Goal: Browse casually: Explore the website without a specific task or goal

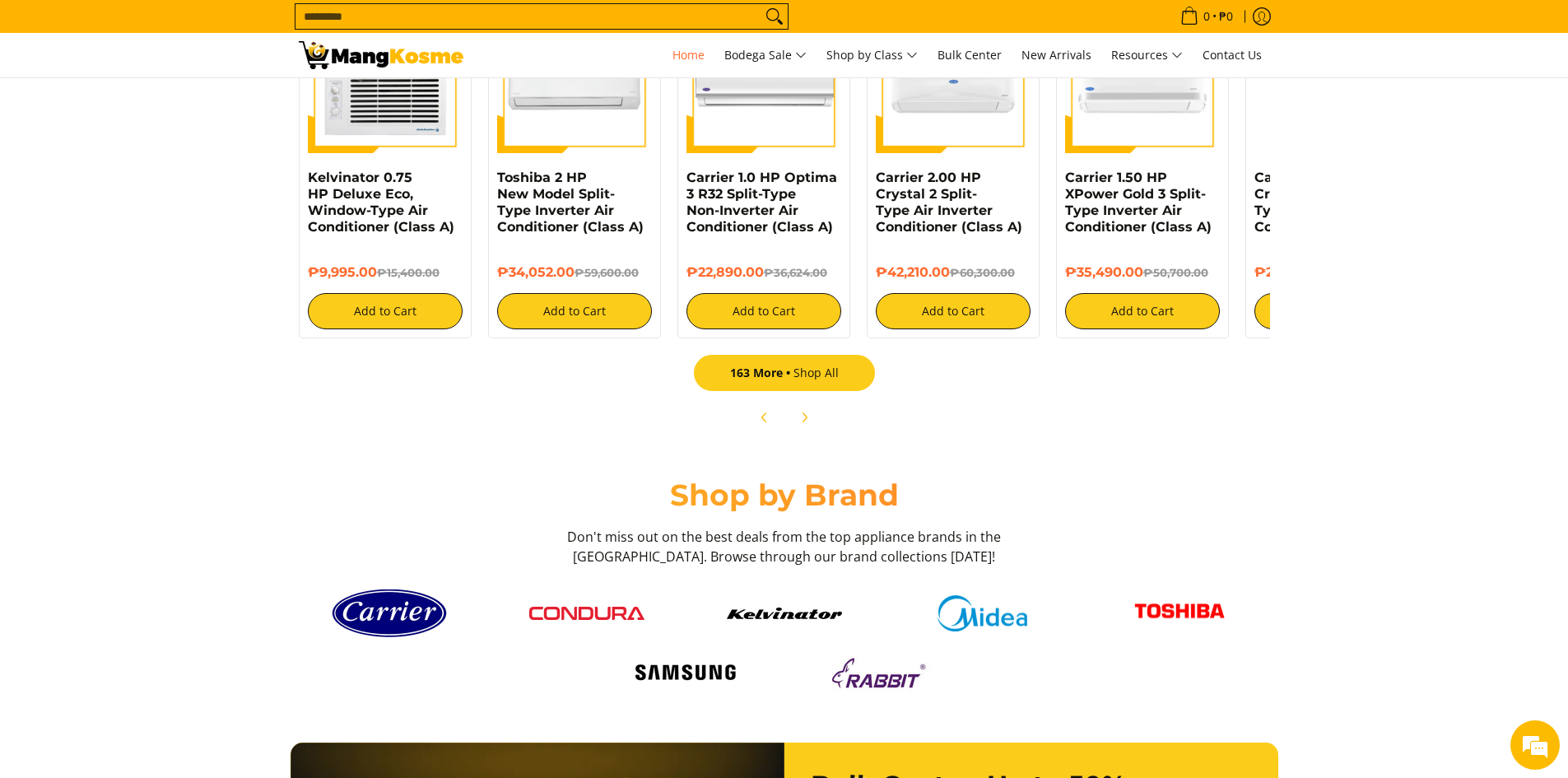
scroll to position [0, 1309]
click at [815, 380] on link "163 More Shop All" at bounding box center [784, 373] width 181 height 37
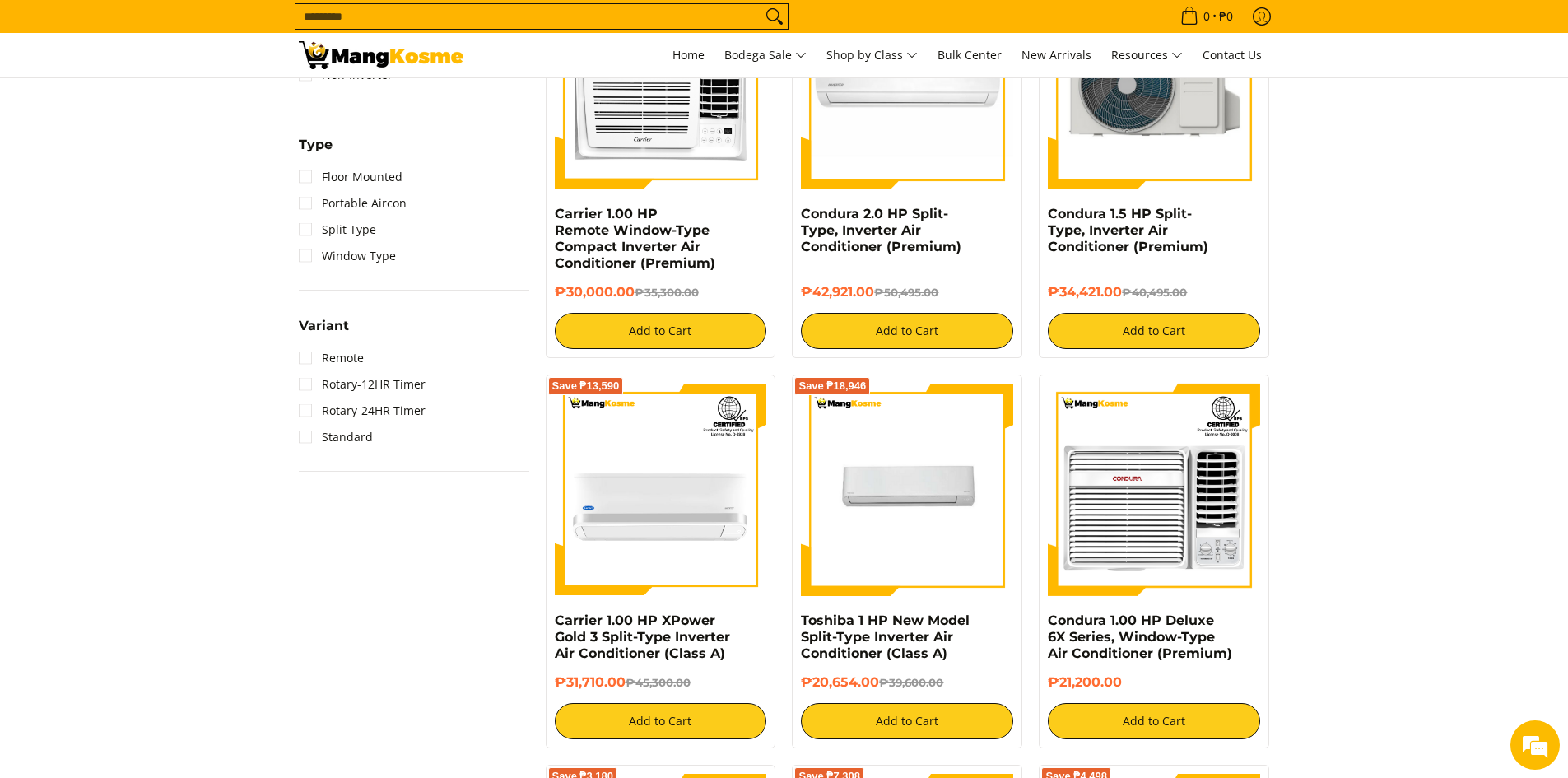
scroll to position [988, 0]
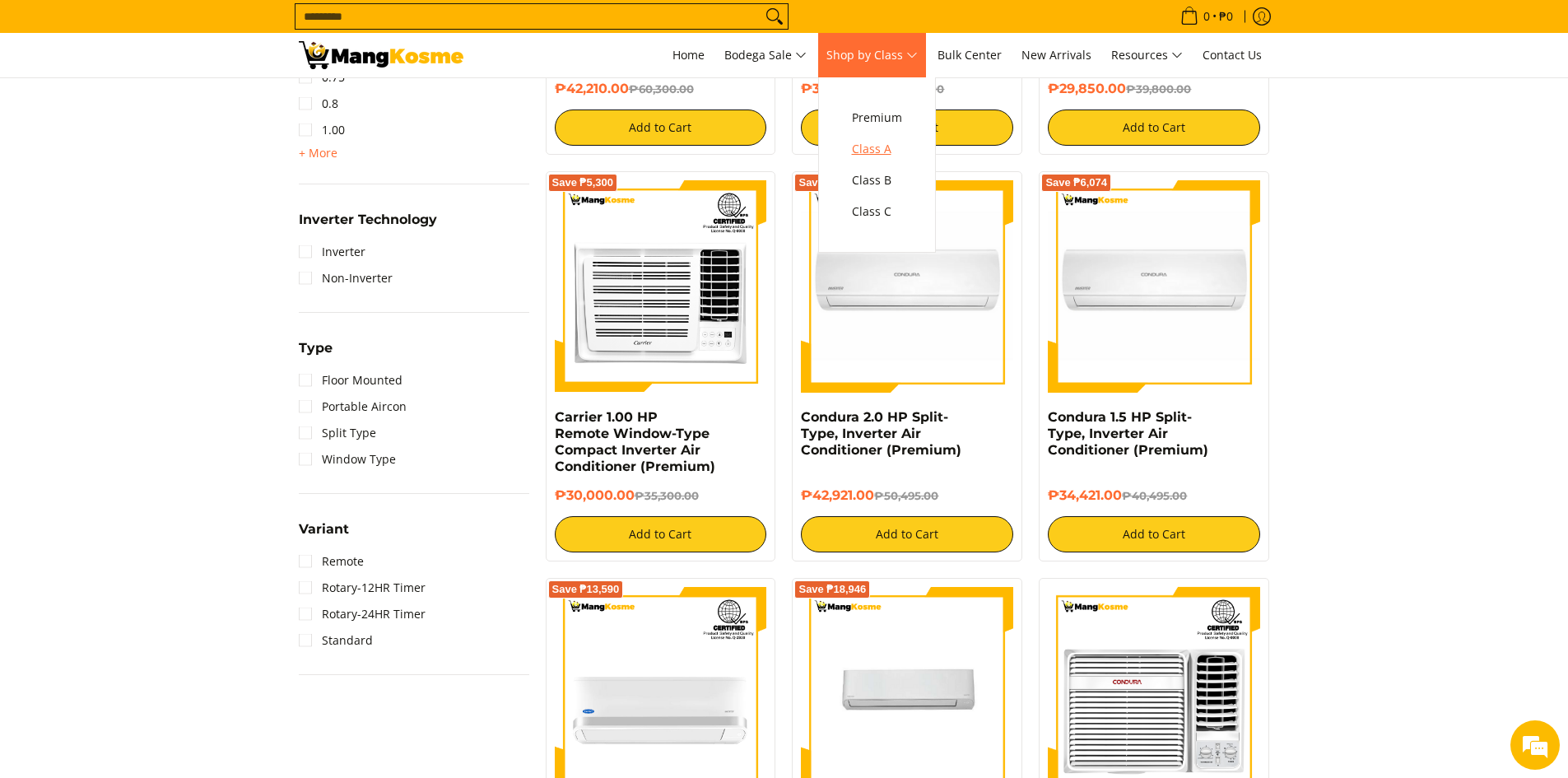
click at [886, 155] on span "Class A" at bounding box center [877, 149] width 50 height 21
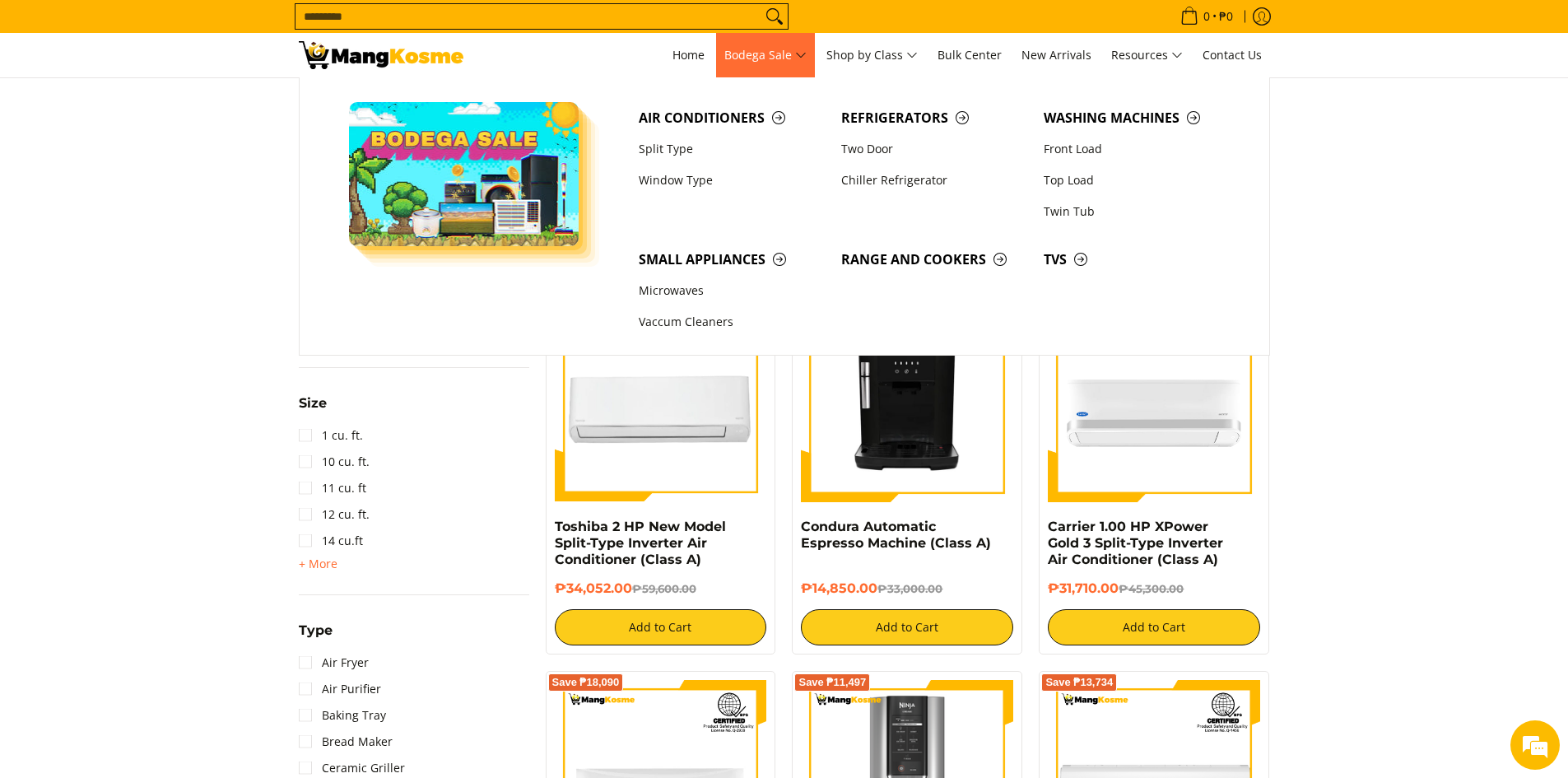
scroll to position [1153, 0]
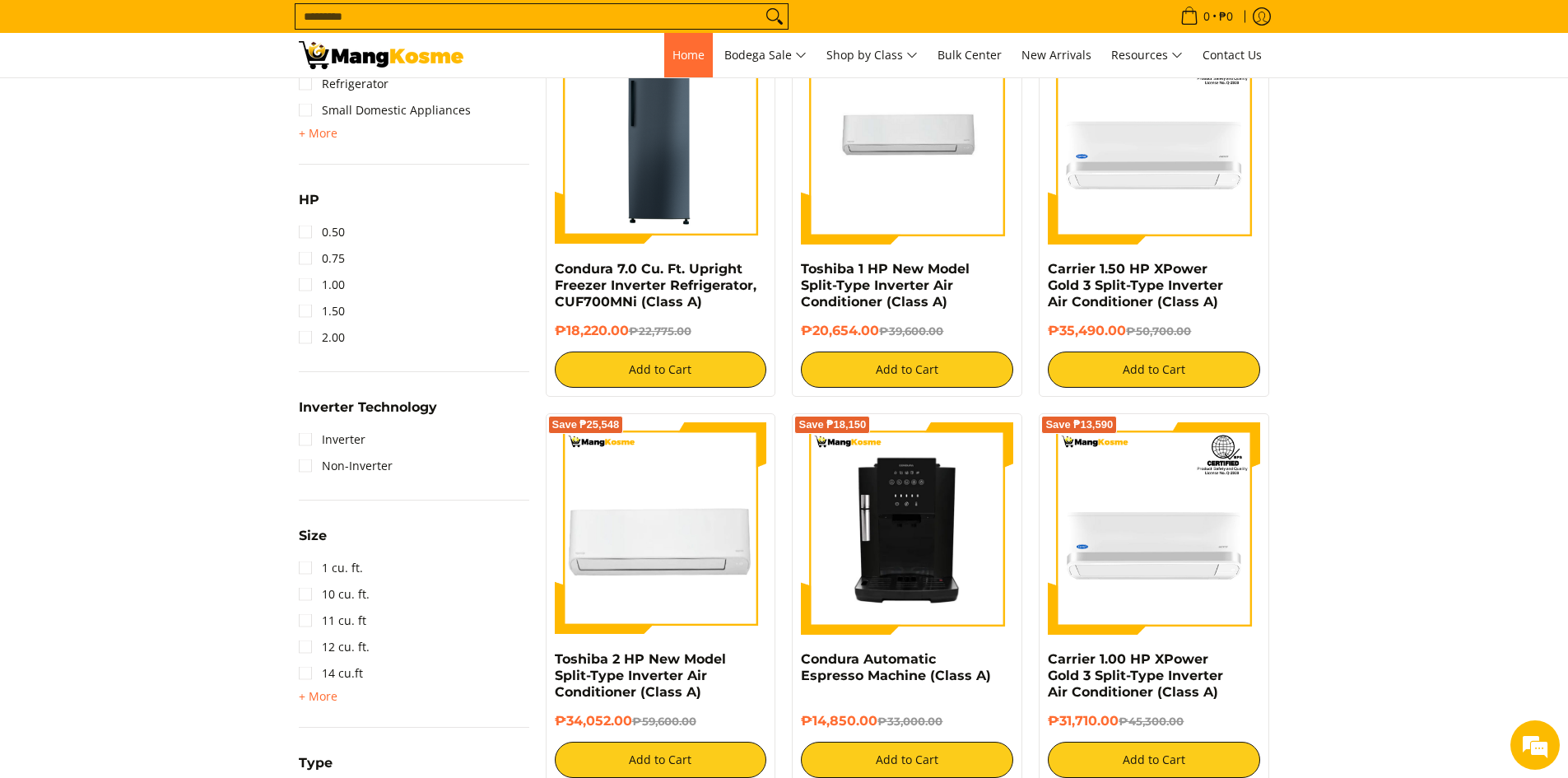
click at [683, 56] on span "Home" at bounding box center [688, 54] width 32 height 16
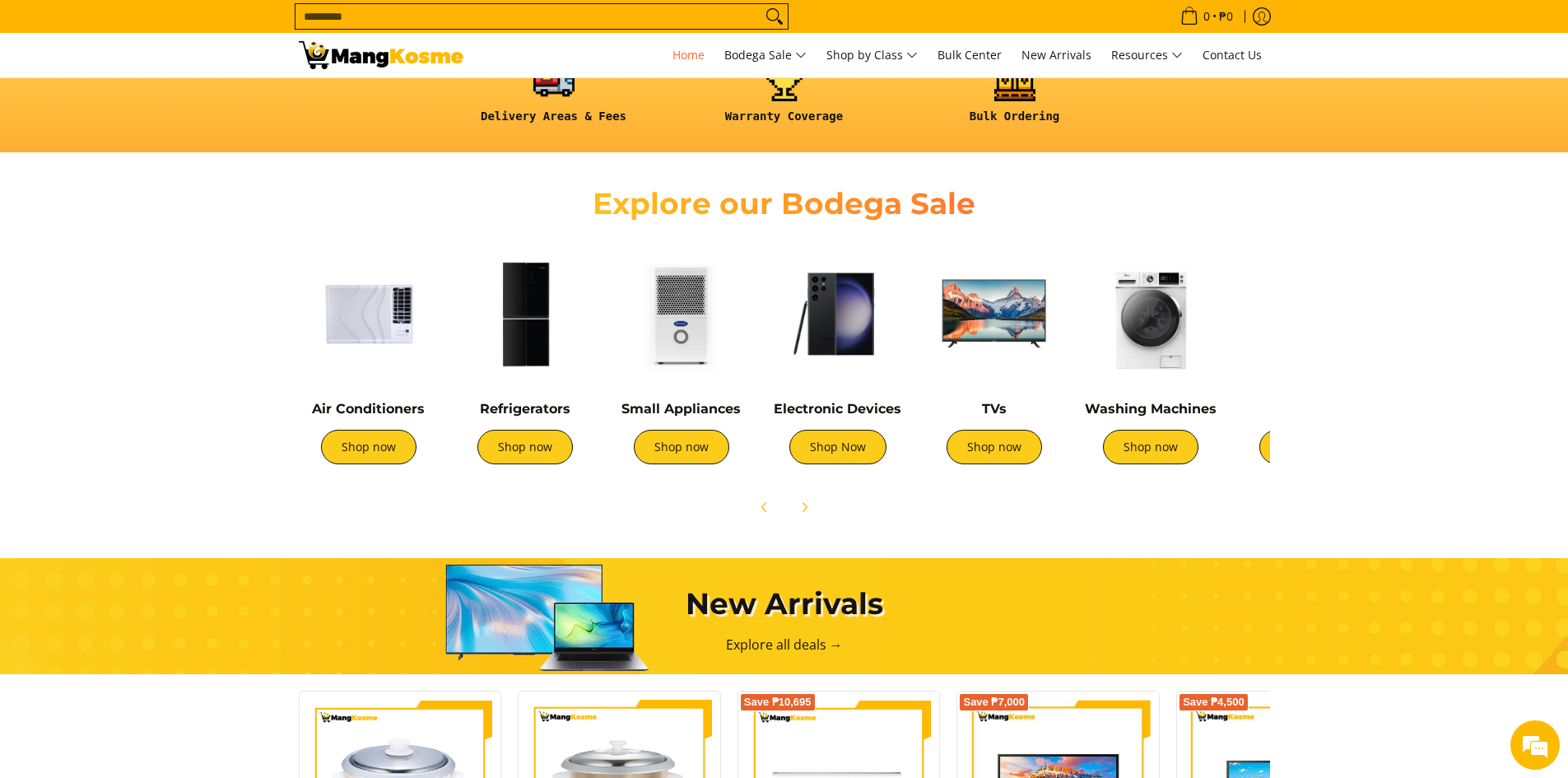
scroll to position [459, 0]
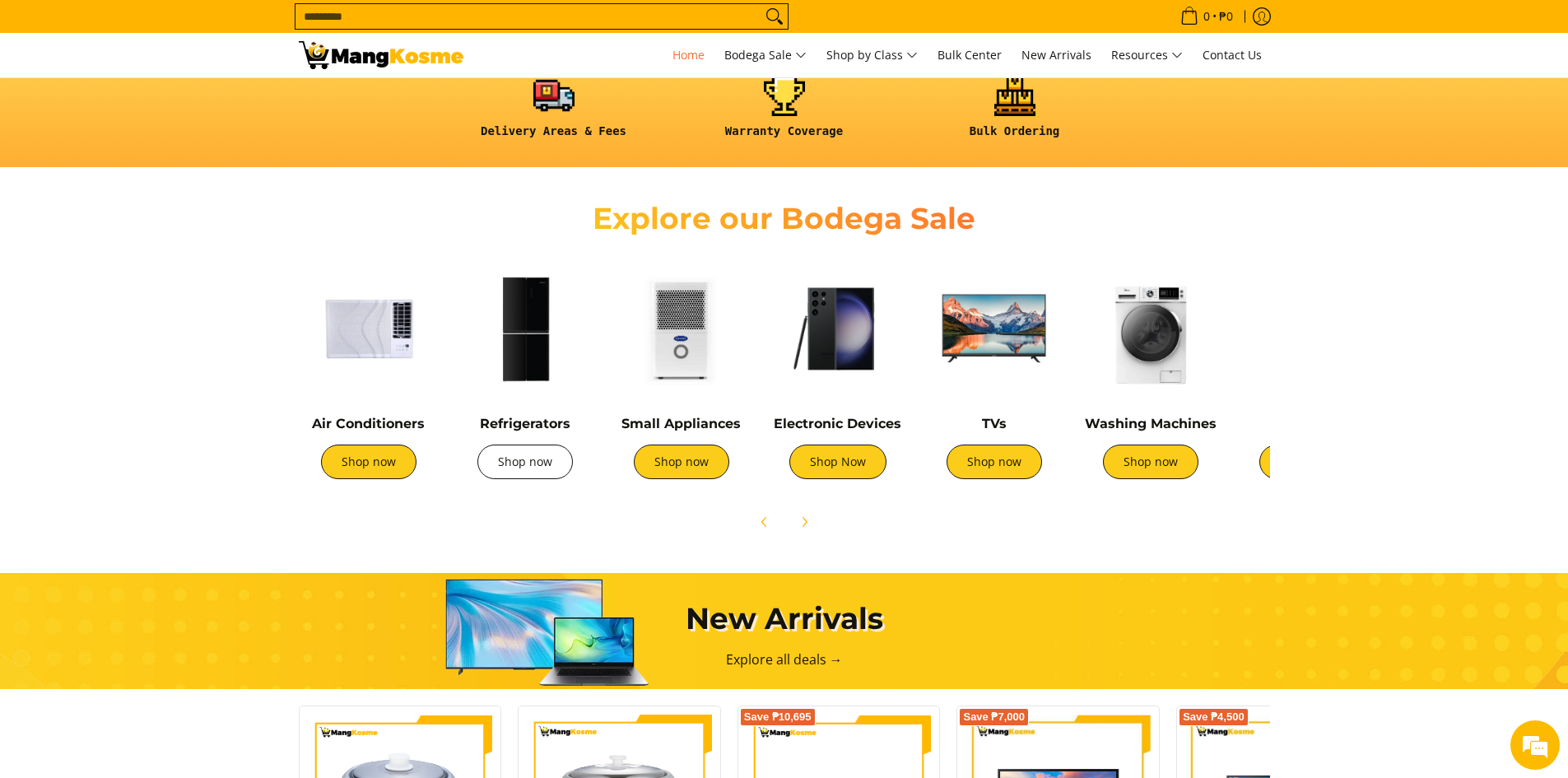
click at [544, 459] on link "Shop now" at bounding box center [525, 462] width 96 height 35
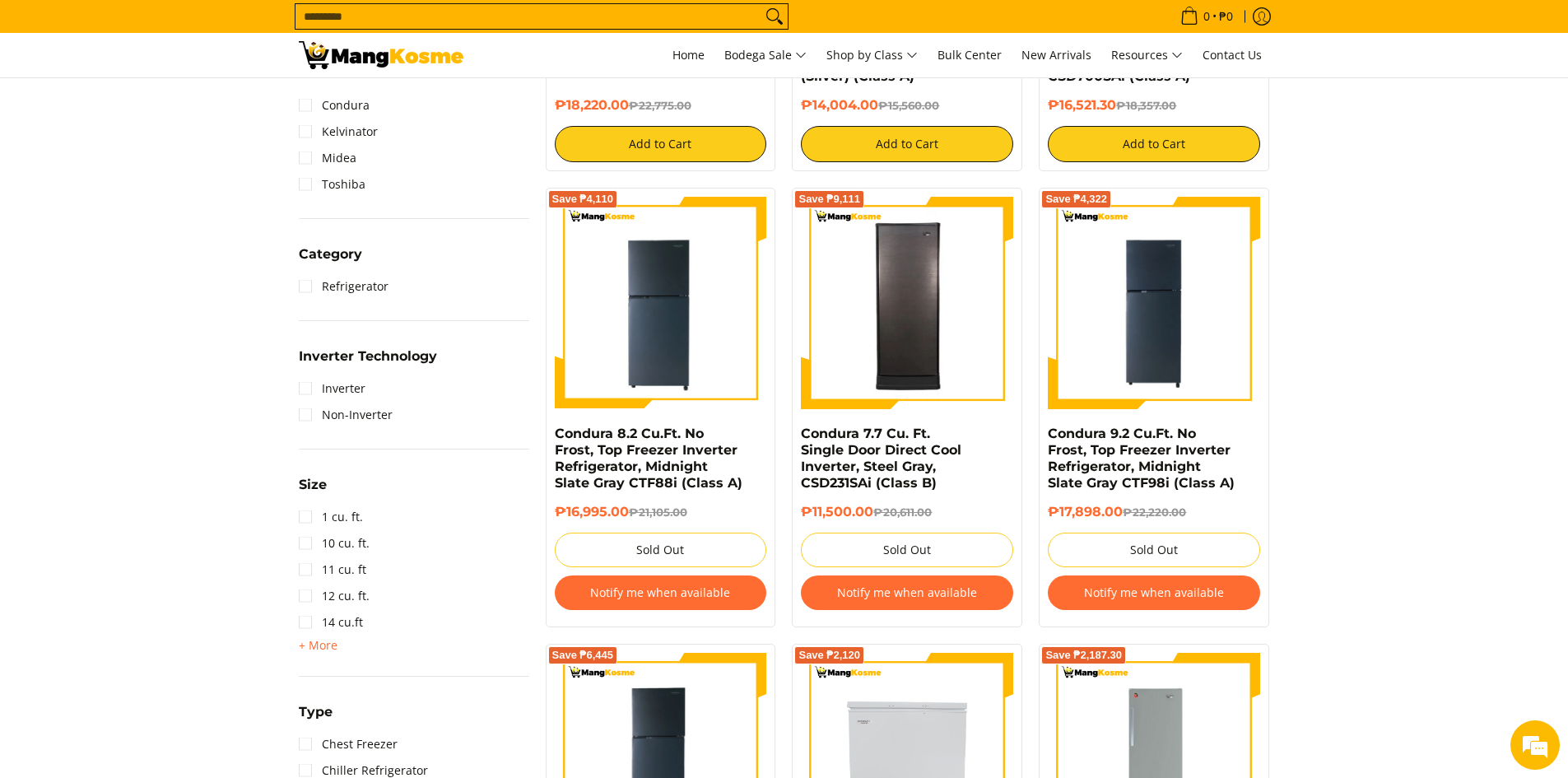
scroll to position [576, 0]
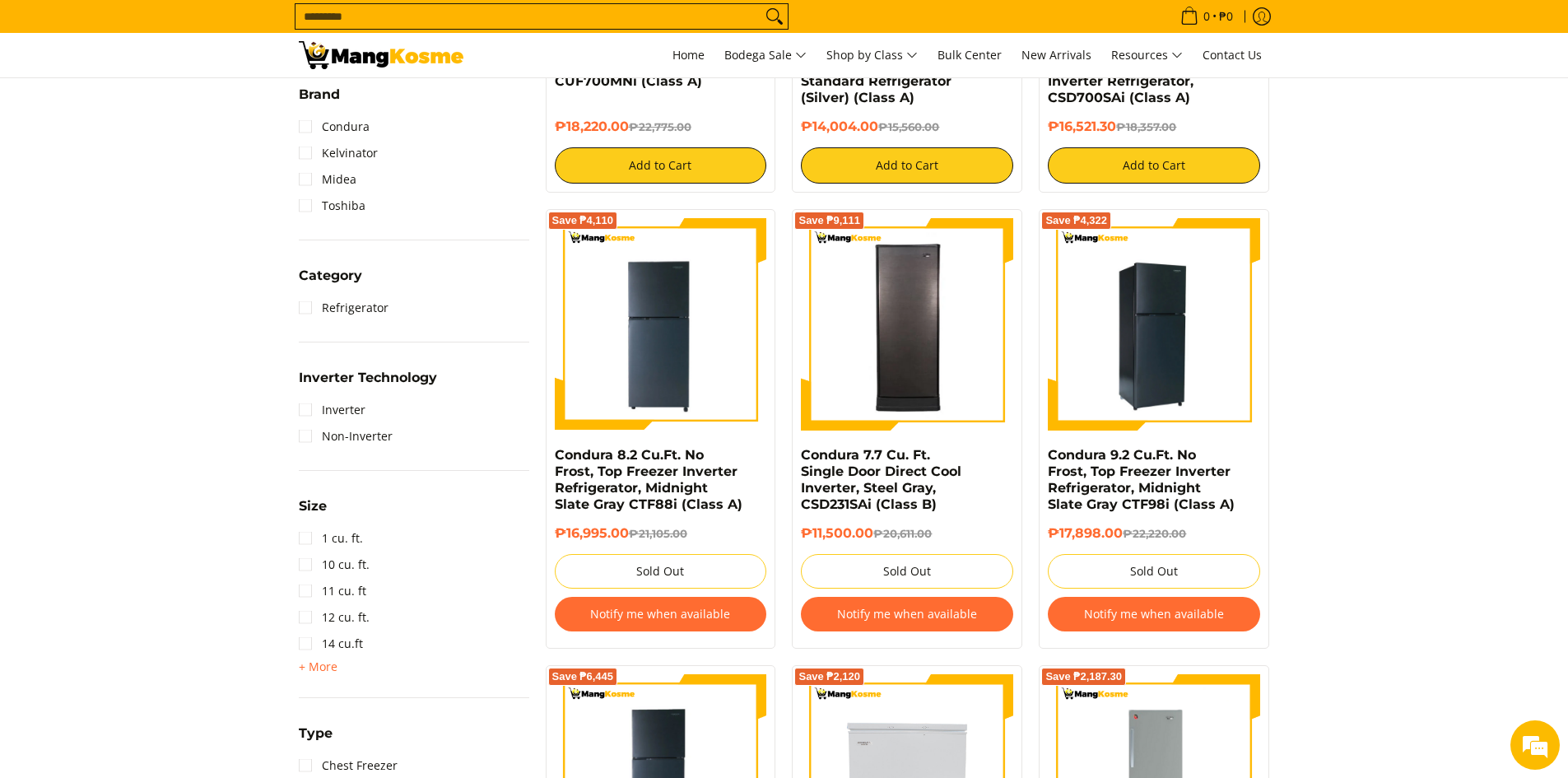
click at [1187, 337] on img at bounding box center [1154, 324] width 213 height 213
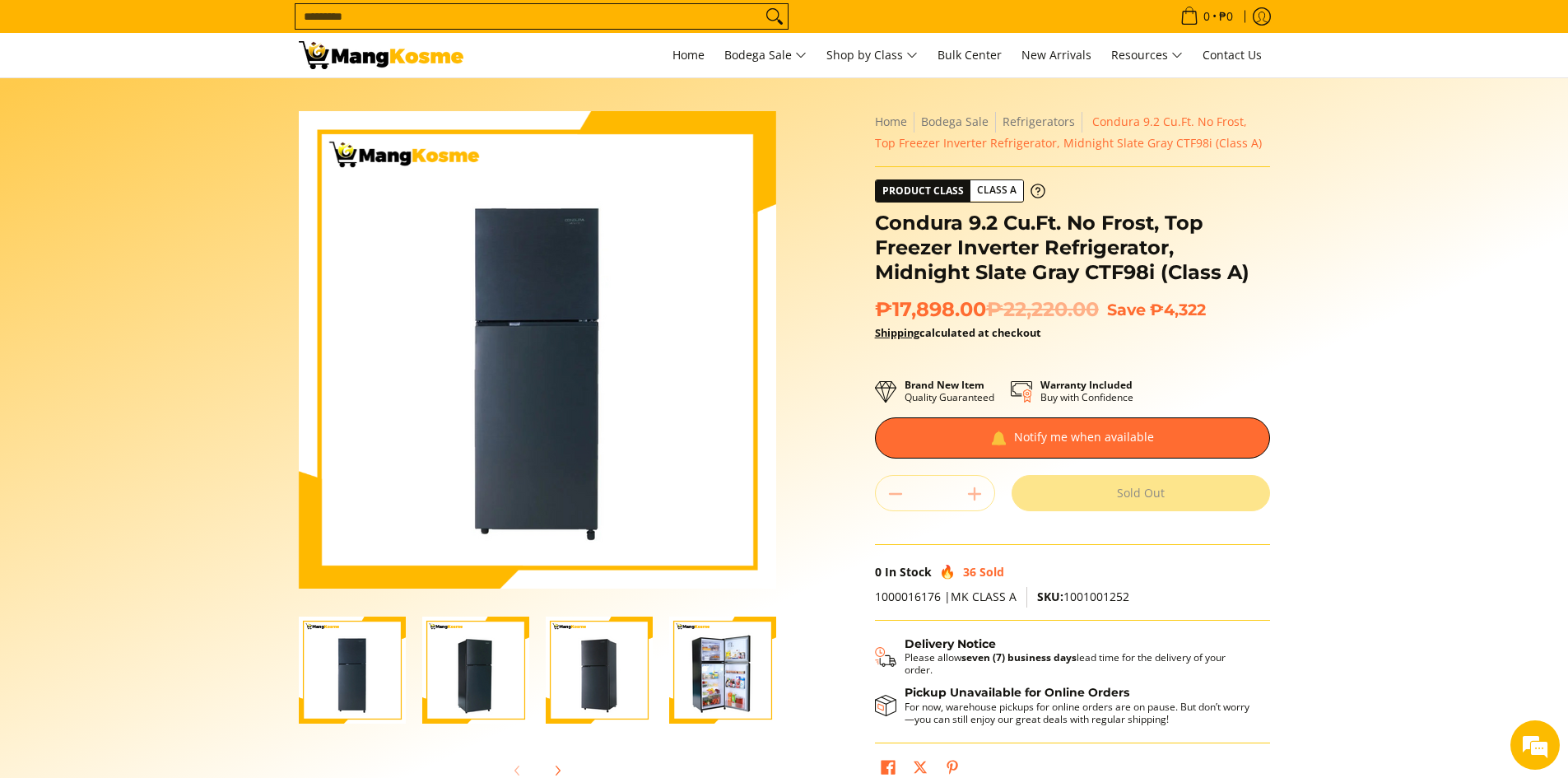
click at [344, 689] on img "Condura 9.2 Cu.Ft. No Frost, Top Freezer Inverter Refrigerator, Midnight Slate …" at bounding box center [352, 670] width 107 height 107
click at [504, 664] on img "Condura 9.2 Cu.Ft. No Frost, Top Freezer Inverter Refrigerator, Midnight Slate …" at bounding box center [476, 670] width 107 height 107
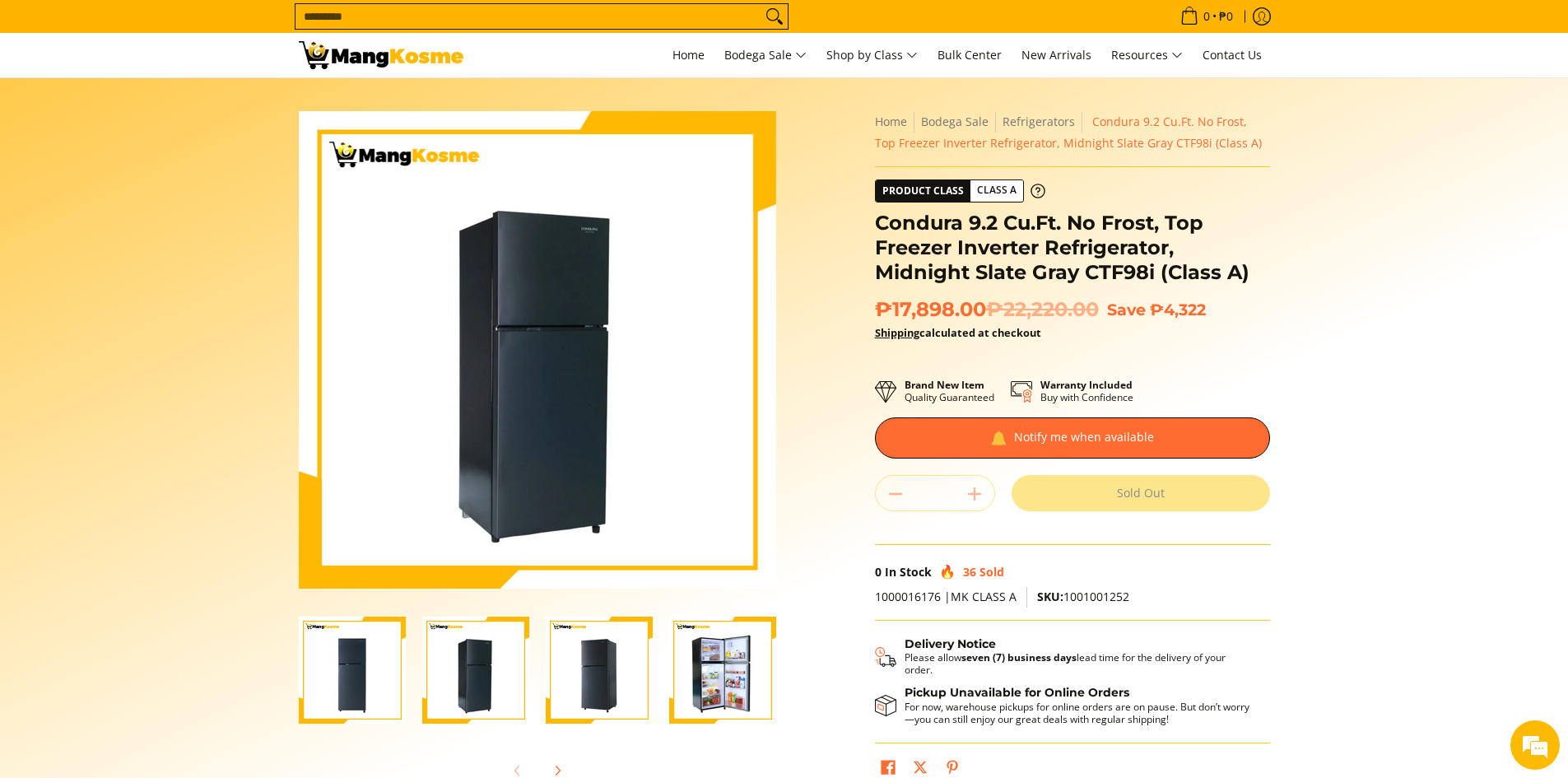
click at [596, 672] on img "Condura 9.2 Cu.Ft. No Frost, Top Freezer Inverter Refrigerator, Midnight Slate …" at bounding box center [599, 670] width 107 height 107
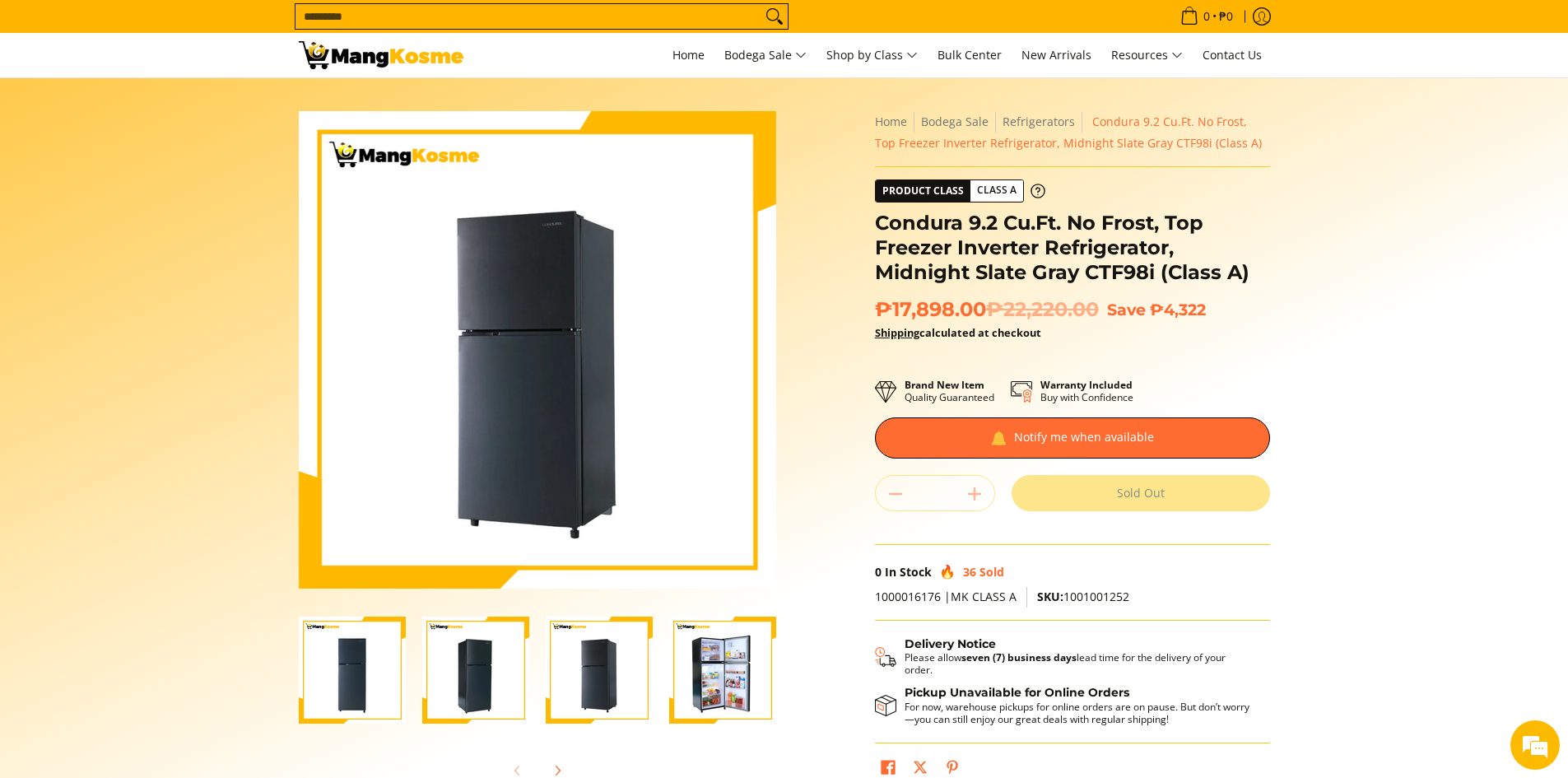
click at [727, 670] on img "Condura 9.2 Cu.Ft. No Frost, Top Freezer Inverter Refrigerator, Midnight Slate …" at bounding box center [723, 670] width 107 height 107
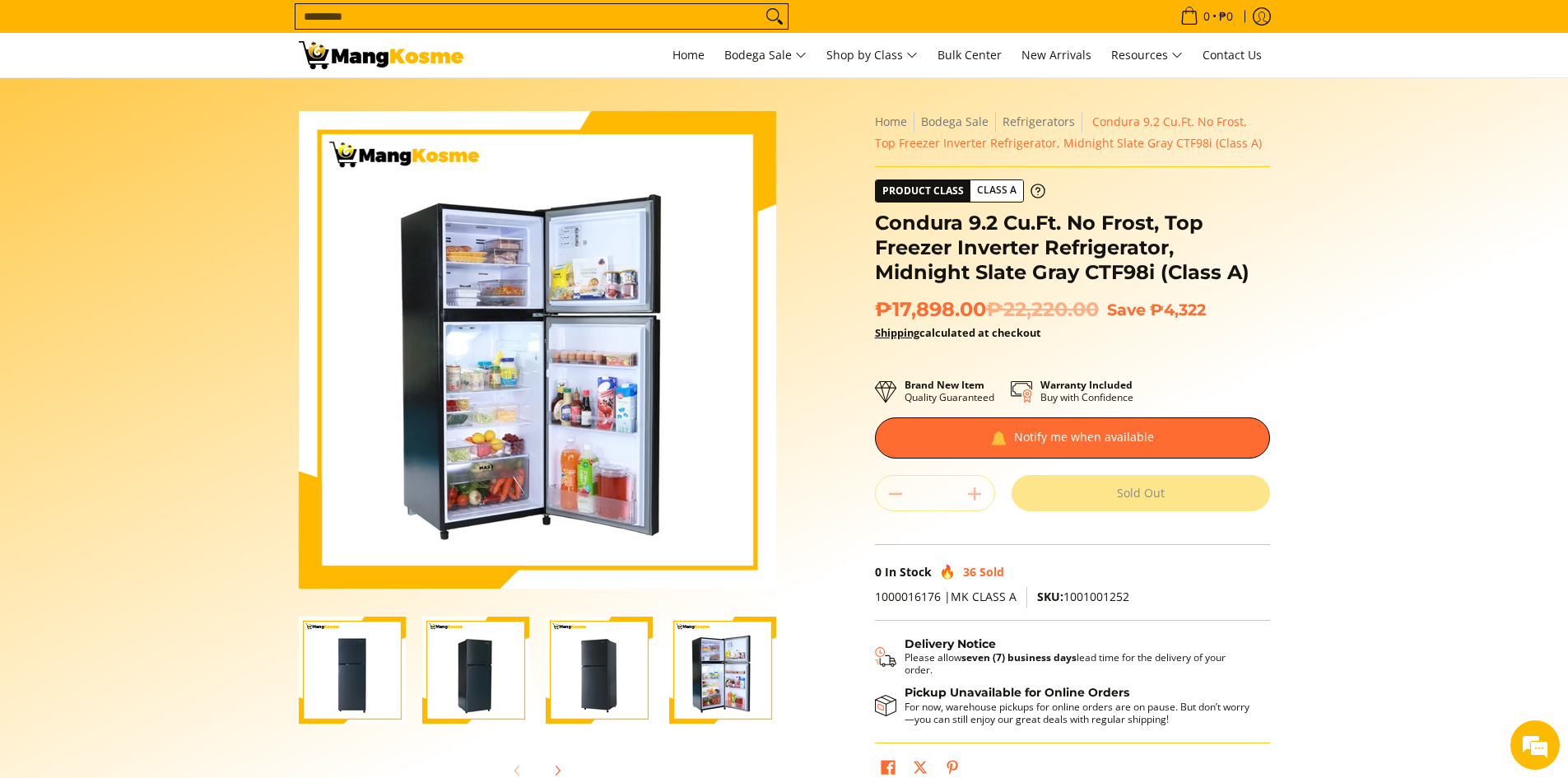
click at [603, 697] on img "Condura 9.2 Cu.Ft. No Frost, Top Freezer Inverter Refrigerator, Midnight Slate …" at bounding box center [599, 670] width 107 height 107
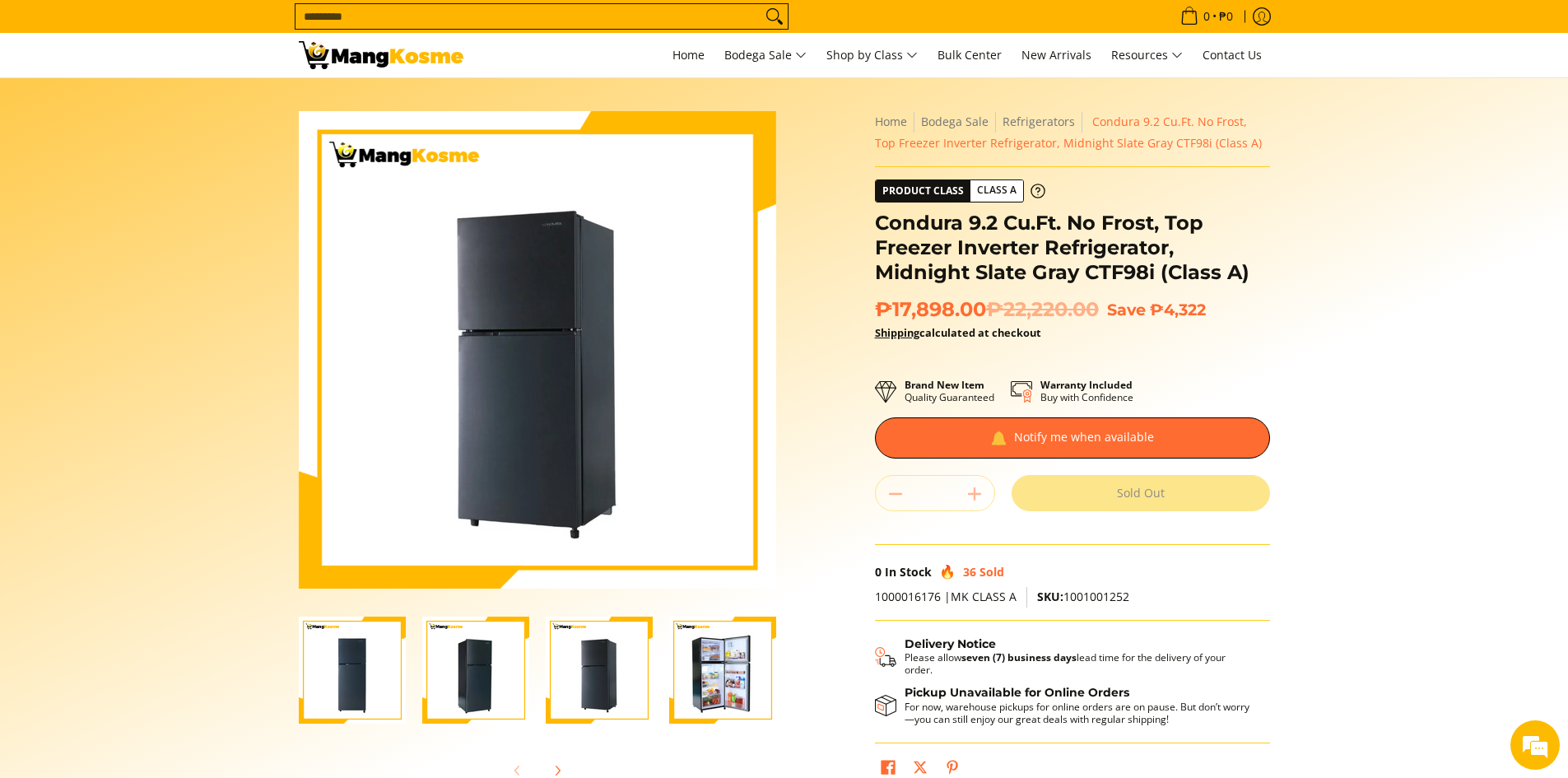
click at [194, 339] on section "Skip to Main Content Enable zoom Disable zoom Enable zoom Disable zoom Enable z…" at bounding box center [784, 454] width 1568 height 751
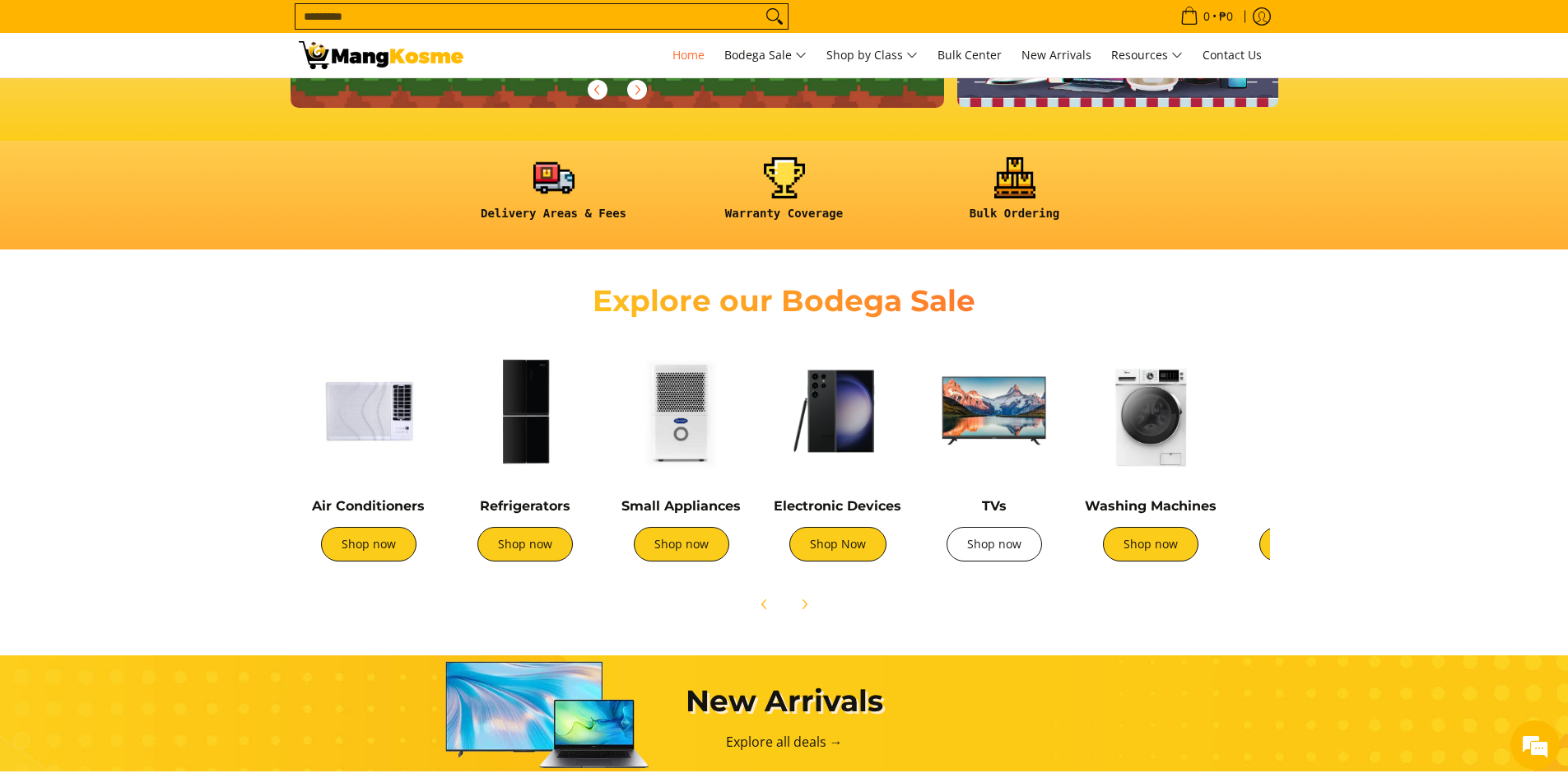
click at [990, 547] on link "Shop now" at bounding box center [995, 544] width 96 height 35
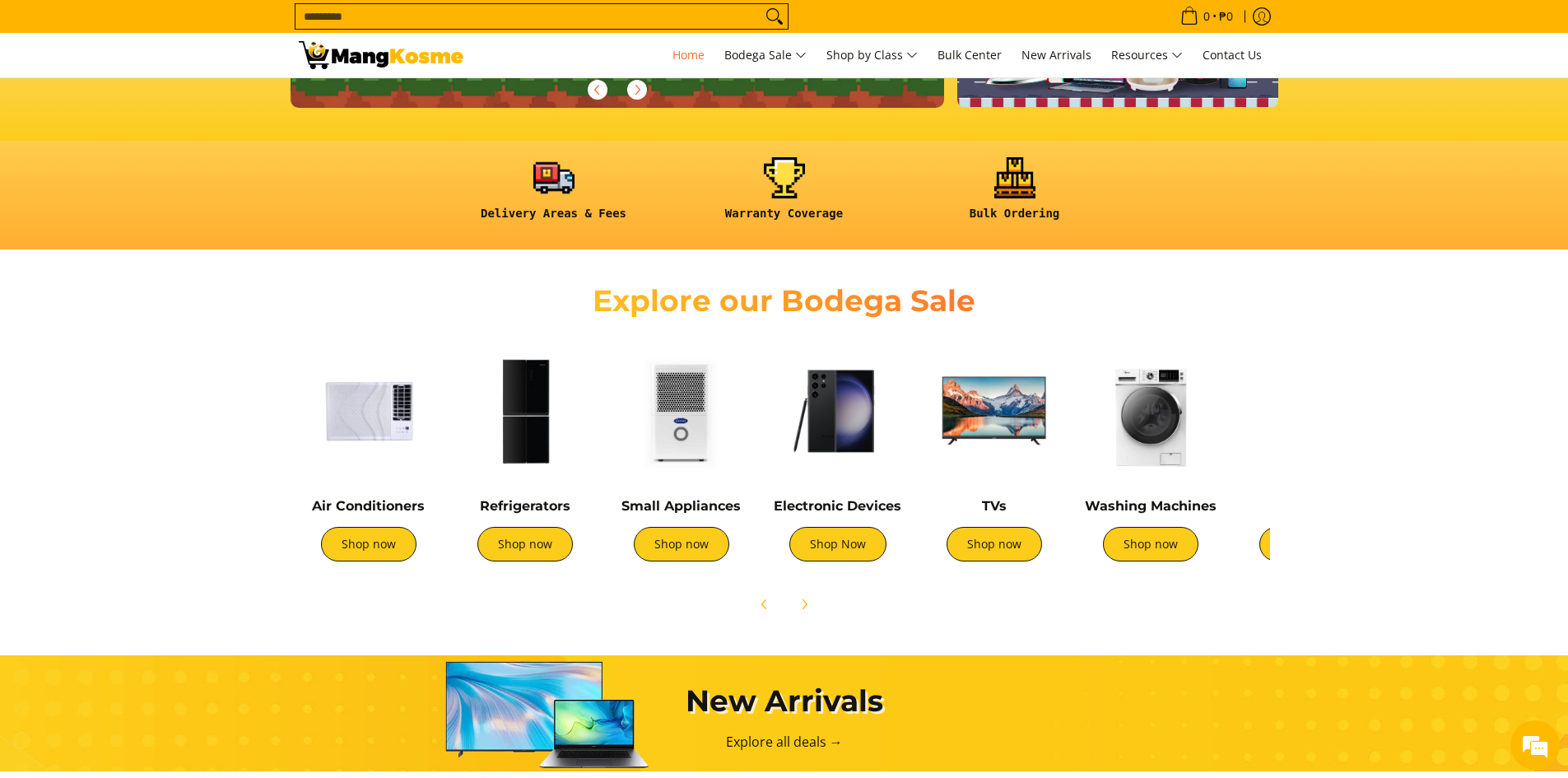
scroll to position [377, 0]
click at [811, 601] on span "Next" at bounding box center [805, 604] width 20 height 20
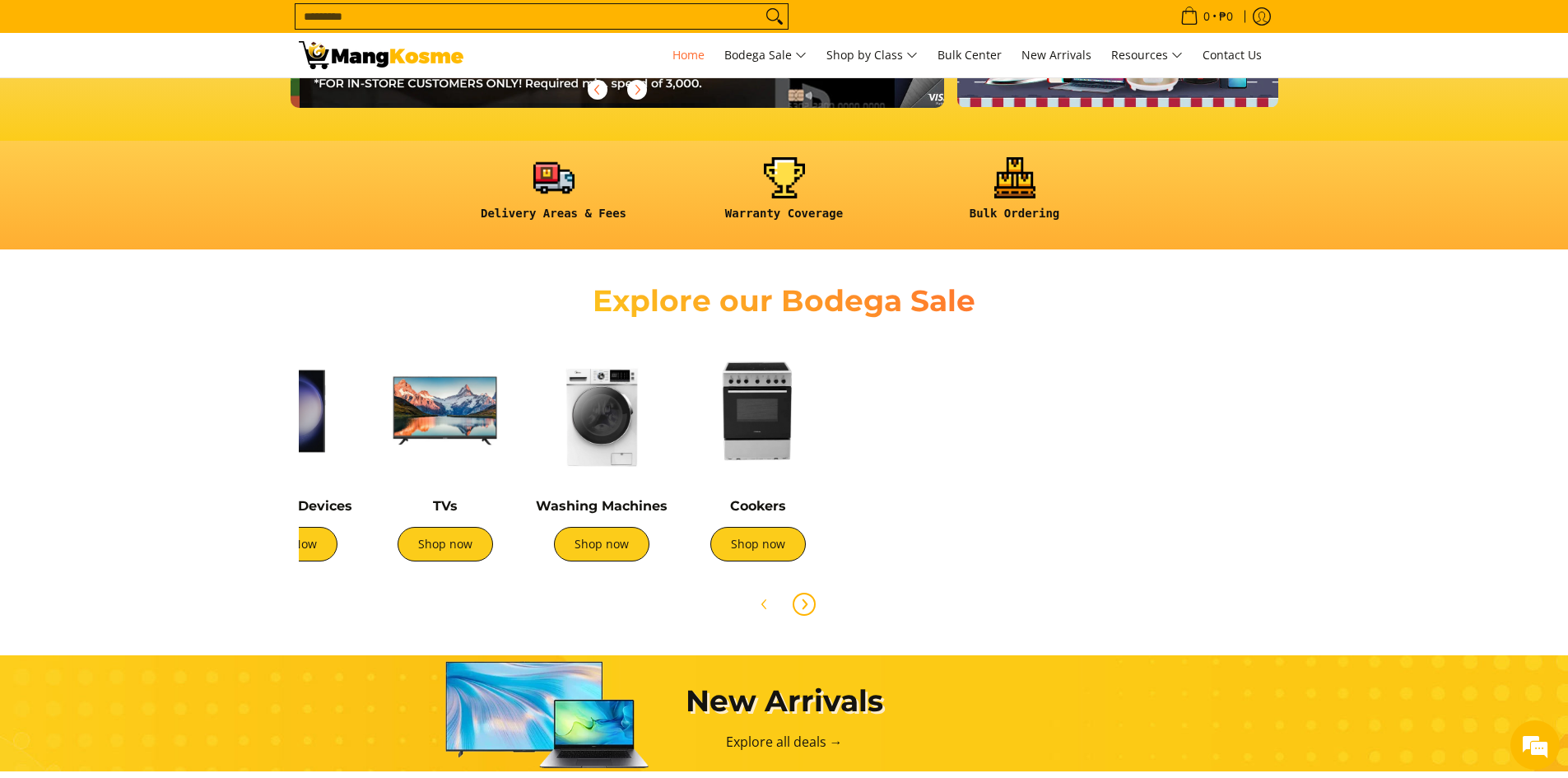
scroll to position [0, 654]
click at [775, 617] on button "Previous" at bounding box center [764, 604] width 37 height 37
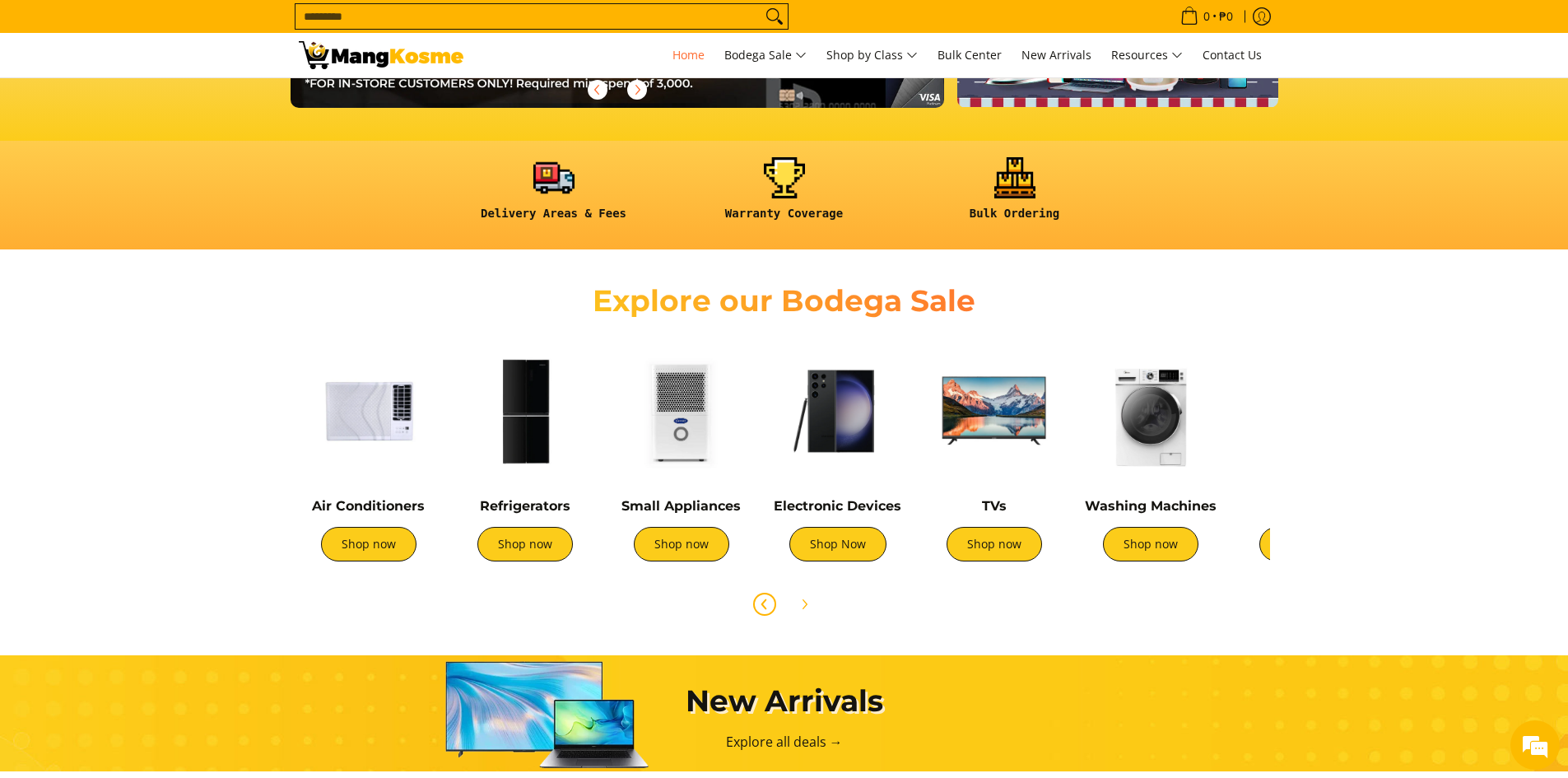
scroll to position [0, 0]
click at [658, 542] on link "Shop now" at bounding box center [681, 544] width 96 height 35
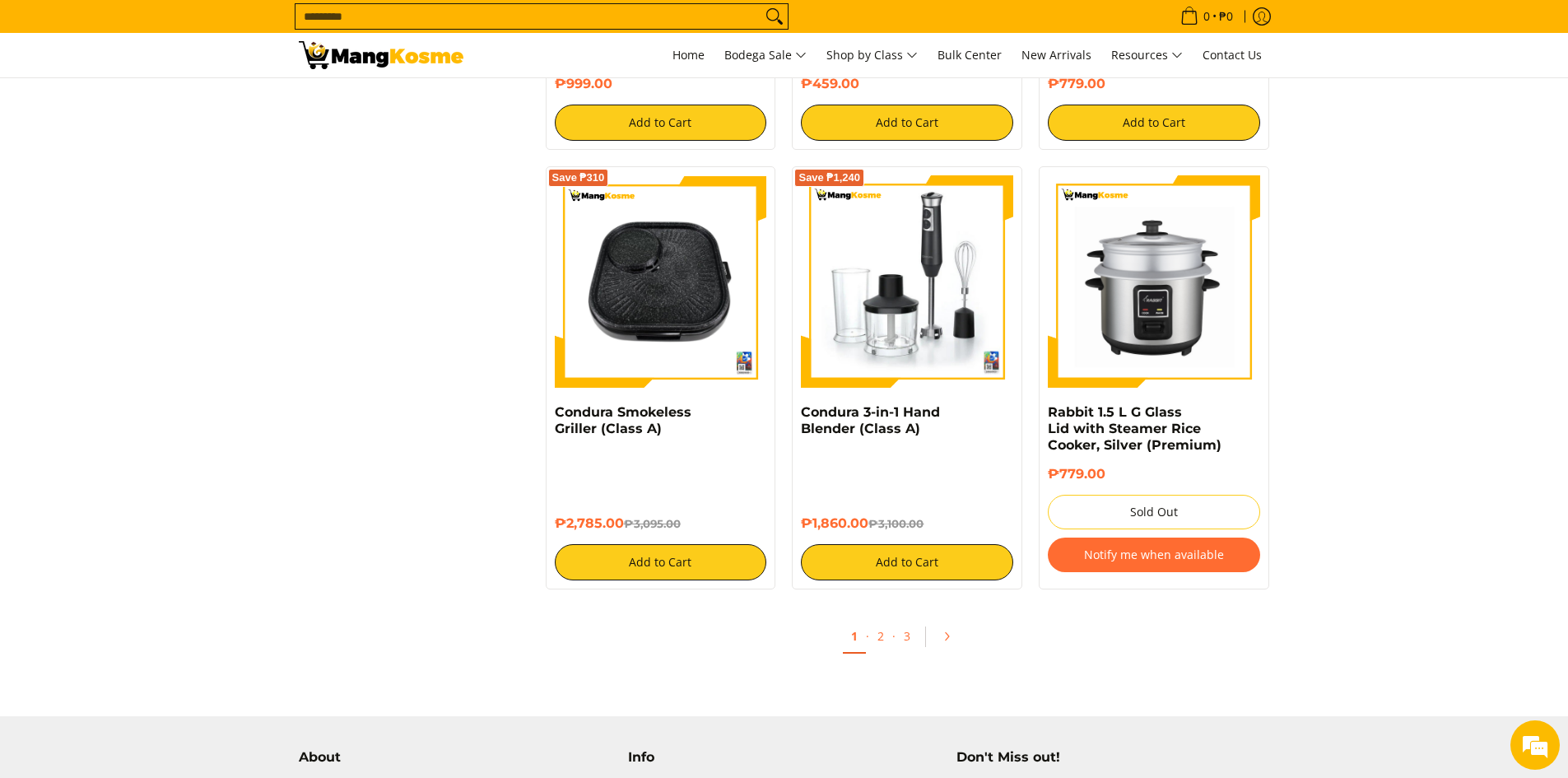
scroll to position [2882, 0]
